Goal: Information Seeking & Learning: Learn about a topic

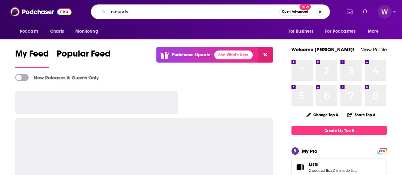
click at [191, 12] on input "casuals" at bounding box center [193, 12] width 171 height 10
type input "casuals"
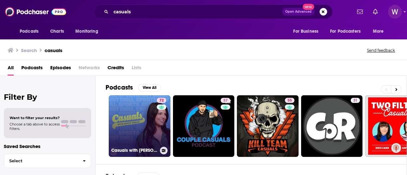
click at [157, 126] on div "72" at bounding box center [162, 122] width 11 height 49
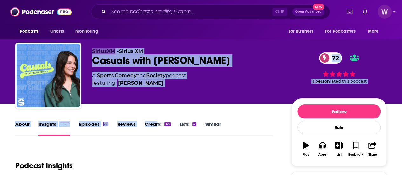
drag, startPoint x: 148, startPoint y: 103, endPoint x: 92, endPoint y: 44, distance: 81.0
click at [92, 44] on div "SiriusXM • Sirius XM Casuals with Katie Nolan 72 A Sports , Comedy and Society …" at bounding box center [201, 77] width 372 height 69
click at [93, 45] on div "SiriusXM • Sirius XM Casuals with Katie Nolan 72 A Sports , Comedy and Society …" at bounding box center [201, 77] width 372 height 69
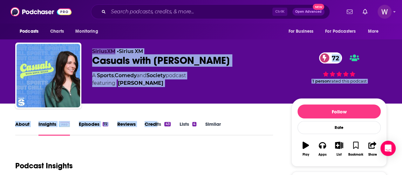
click at [154, 85] on span "featuring Katie Nolan" at bounding box center [139, 84] width 94 height 8
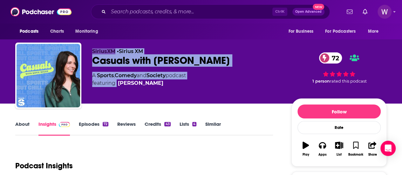
drag, startPoint x: 154, startPoint y: 85, endPoint x: 91, endPoint y: 47, distance: 74.0
click at [91, 47] on div "SiriusXM • Sirius XM Casuals with Katie Nolan 72 A Sports , Comedy and Society …" at bounding box center [201, 77] width 372 height 69
drag, startPoint x: 90, startPoint y: 47, endPoint x: 149, endPoint y: 83, distance: 69.1
click at [149, 83] on div "SiriusXM • Sirius XM Casuals with Katie Nolan 72 A Sports , Comedy and Society …" at bounding box center [201, 77] width 372 height 69
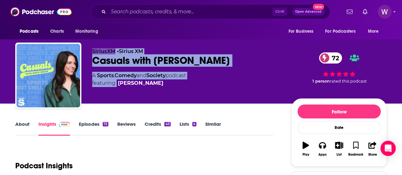
click at [176, 87] on span "featuring Katie Nolan" at bounding box center [139, 84] width 94 height 8
click at [197, 86] on div "A Sports , Comedy and Society podcast featuring Katie Nolan" at bounding box center [186, 79] width 189 height 15
